Goal: Information Seeking & Learning: Learn about a topic

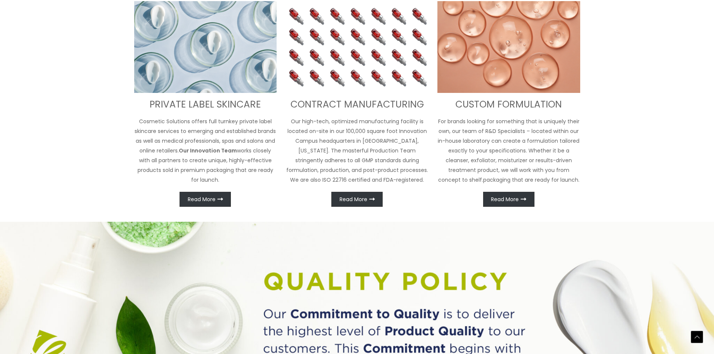
scroll to position [450, 0]
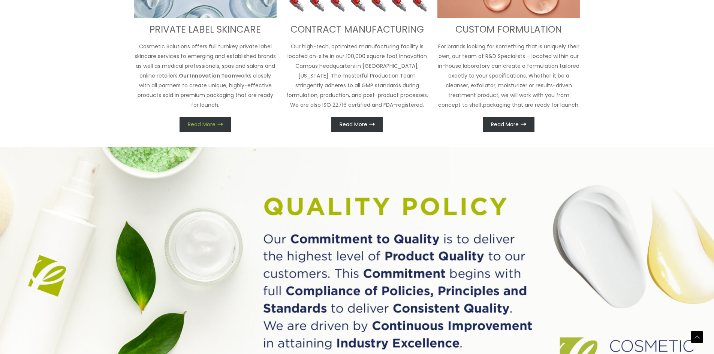
click at [203, 127] on span "Read More" at bounding box center [202, 124] width 28 height 5
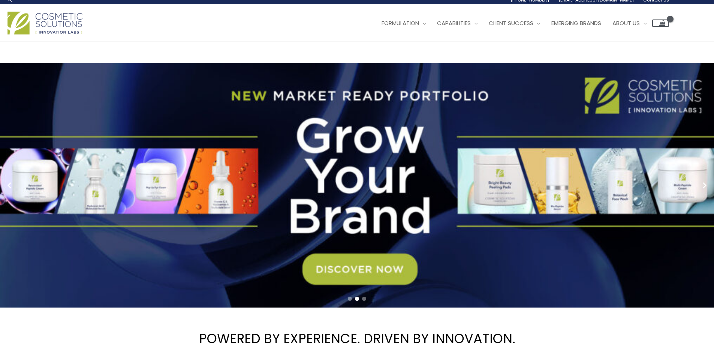
scroll to position [0, 0]
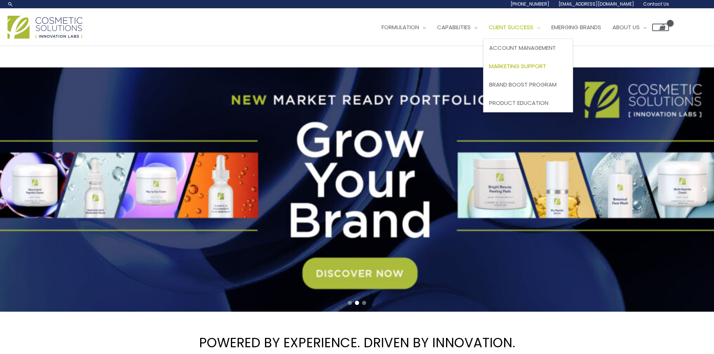
click at [489, 70] on span "Marketing Support" at bounding box center [517, 66] width 57 height 8
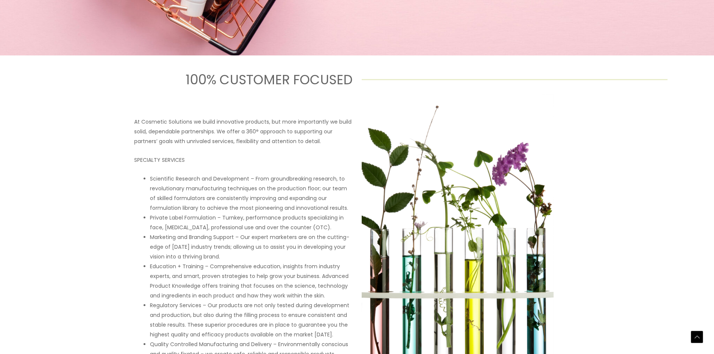
scroll to position [9, 0]
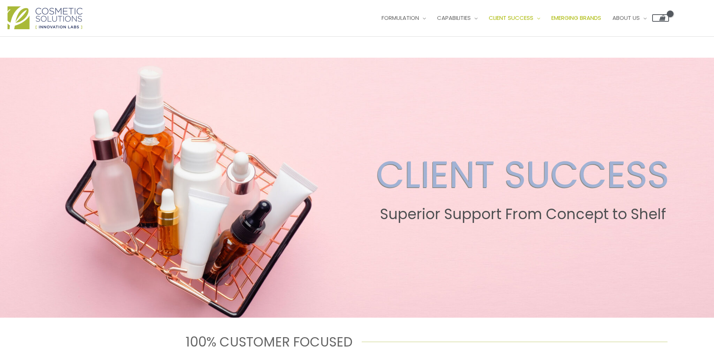
click at [551, 22] on span "Emerging Brands" at bounding box center [576, 18] width 50 height 8
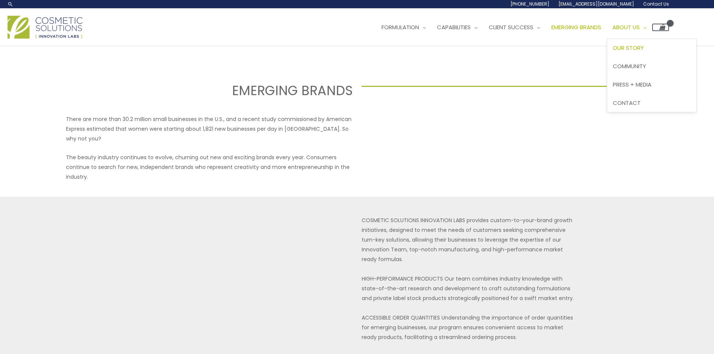
click at [612, 52] on span "Our Story" at bounding box center [627, 48] width 31 height 8
